Goal: Download file/media

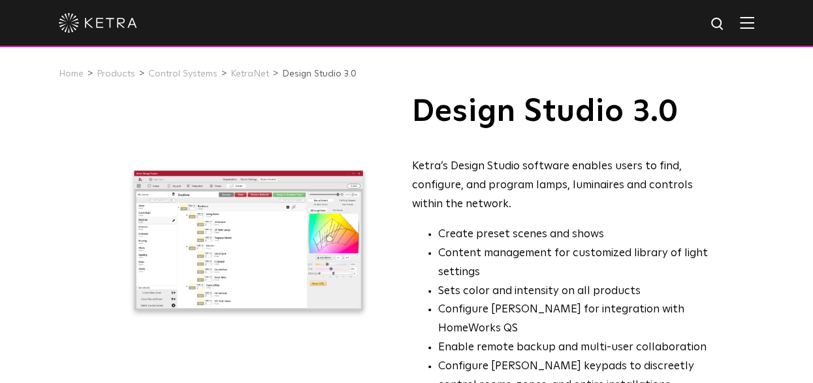
click at [754, 15] on div at bounding box center [407, 23] width 696 height 46
click at [754, 22] on img at bounding box center [747, 22] width 14 height 12
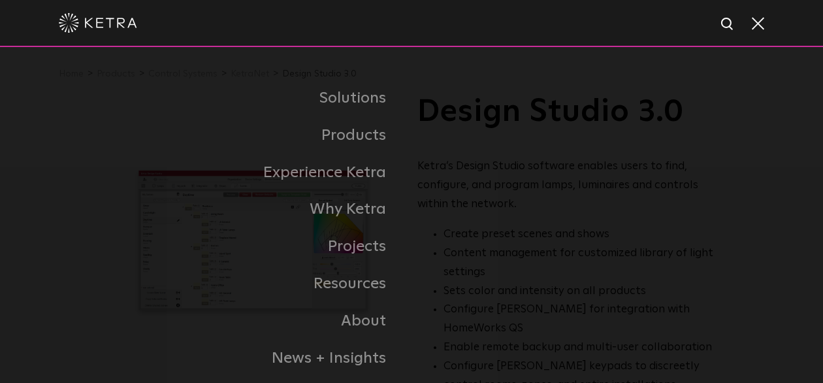
click at [690, 18] on div at bounding box center [411, 23] width 705 height 46
click at [726, 29] on img at bounding box center [728, 24] width 16 height 16
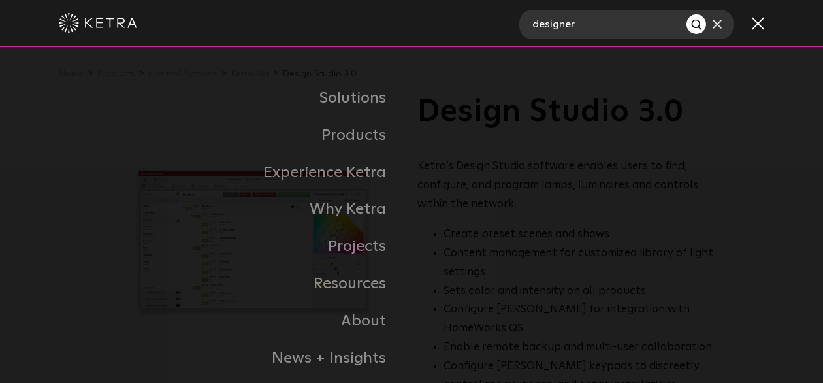
type input "designer"
click at [686, 14] on button "Search" at bounding box center [696, 24] width 20 height 20
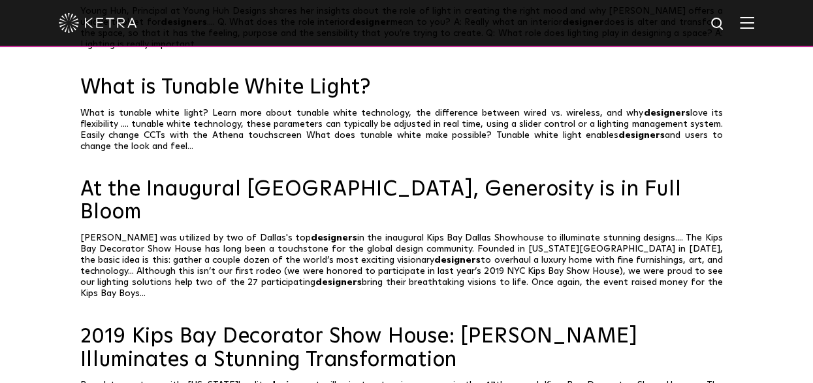
scroll to position [453, 0]
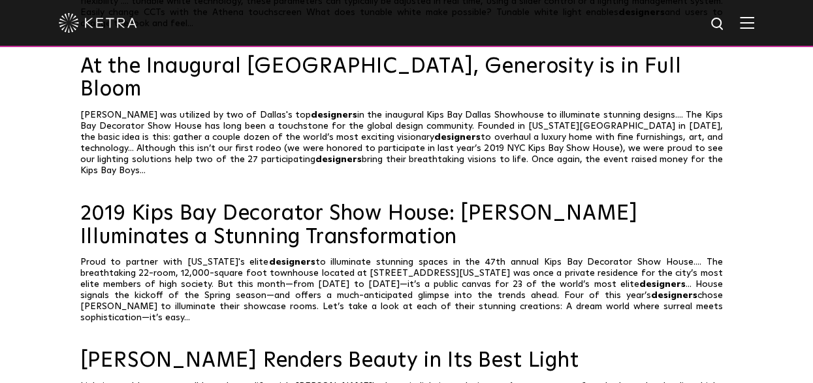
click at [726, 24] on img at bounding box center [718, 24] width 16 height 16
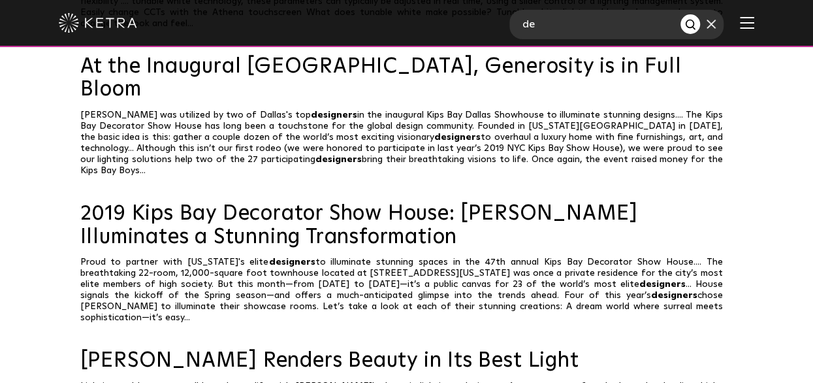
type input "d"
paste input "Download Design Studio"
type input "Download Design Studio"
click at [680, 14] on button "Search" at bounding box center [690, 24] width 20 height 20
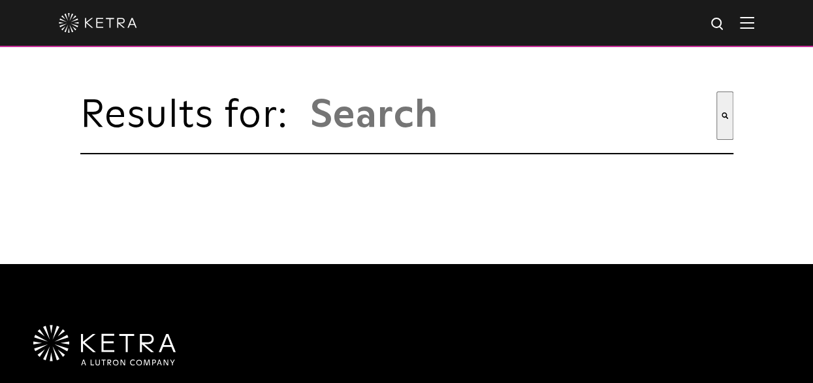
type input "download design studio"
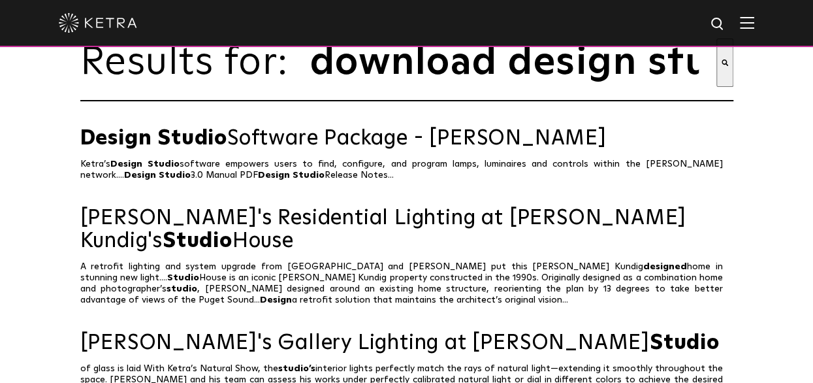
scroll to position [54, 0]
click at [686, 158] on li "Design Studio Software Package - Ketra Ketra’s Design Studio software empowers …" at bounding box center [406, 154] width 653 height 54
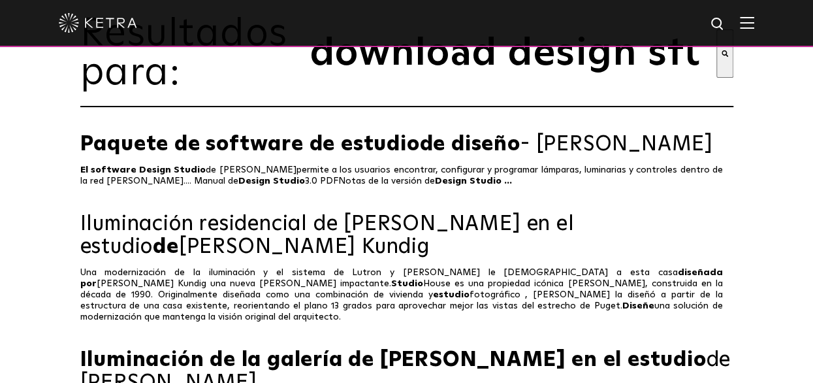
scroll to position [81, 0]
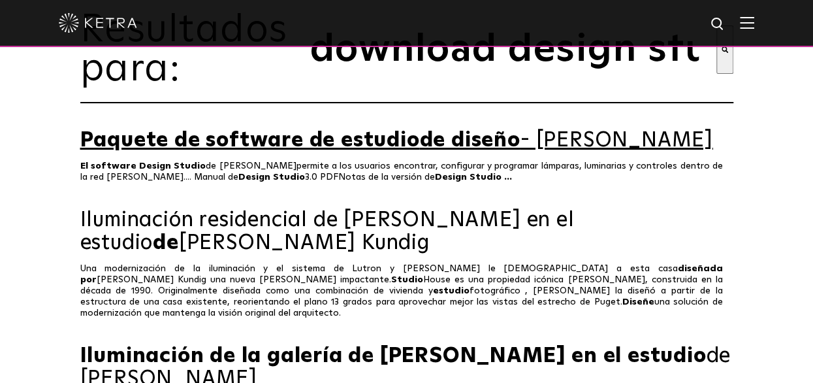
click at [420, 141] on font "Paquete de software de estudio" at bounding box center [250, 140] width 340 height 21
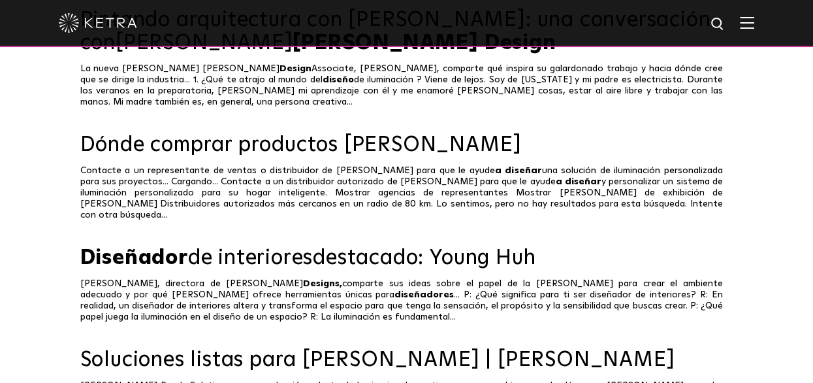
scroll to position [767, 0]
